Goal: Find contact information: Find contact information

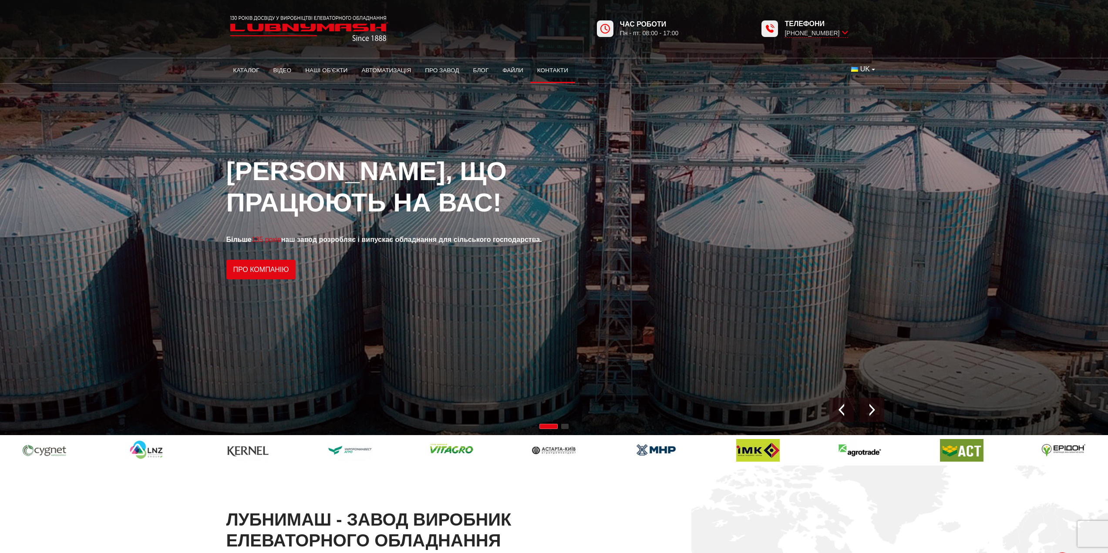
click at [554, 71] on link "Контакти" at bounding box center [552, 70] width 45 height 19
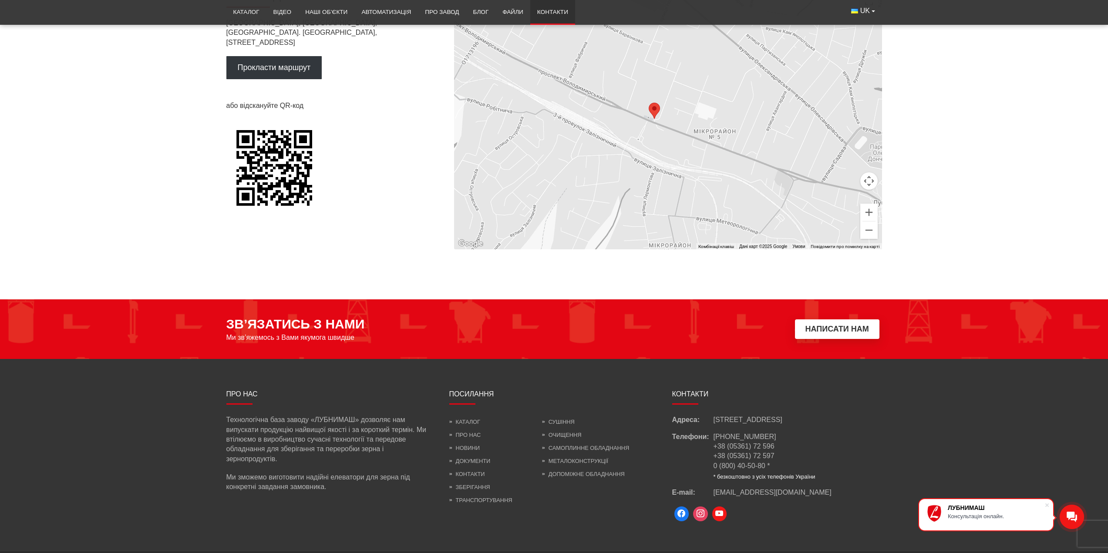
scroll to position [595, 0]
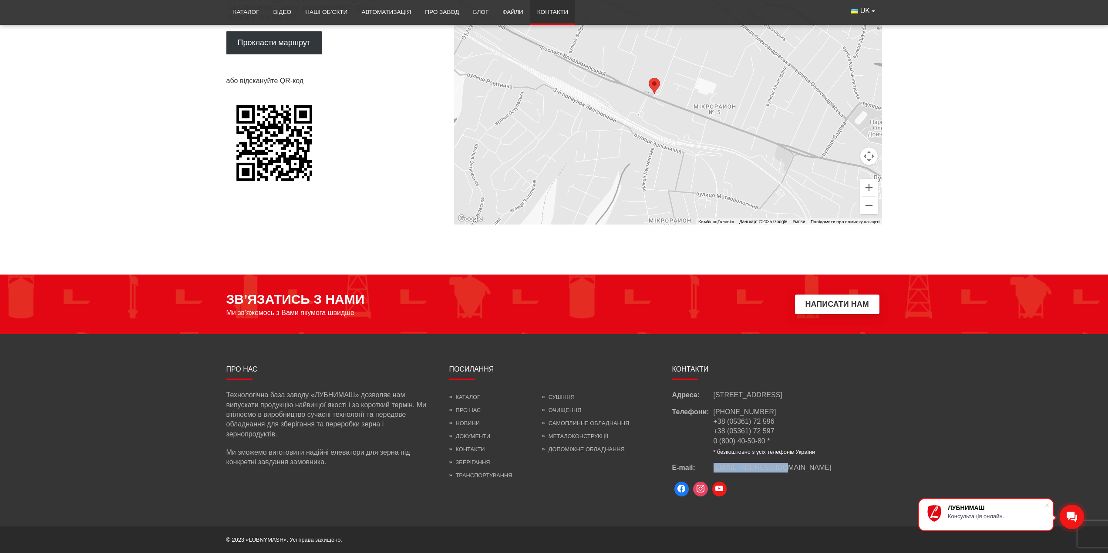
drag, startPoint x: 782, startPoint y: 467, endPoint x: 710, endPoint y: 468, distance: 72.3
click at [710, 468] on div "E-mail: [EMAIL_ADDRESS][DOMAIN_NAME]" at bounding box center [777, 468] width 210 height 10
copy div "[EMAIL_ADDRESS][DOMAIN_NAME]"
